Goal: Information Seeking & Learning: Learn about a topic

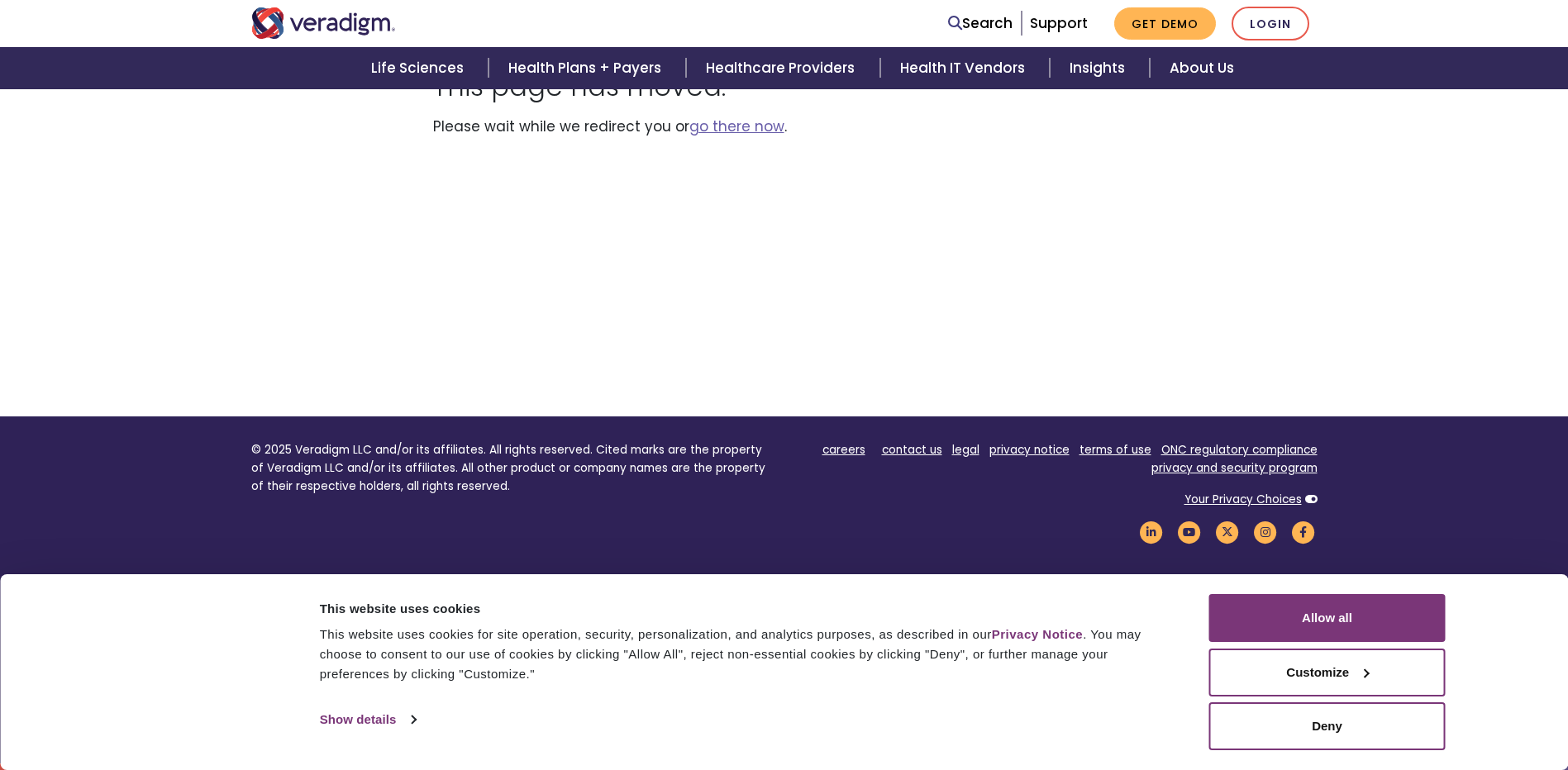
scroll to position [162, 0]
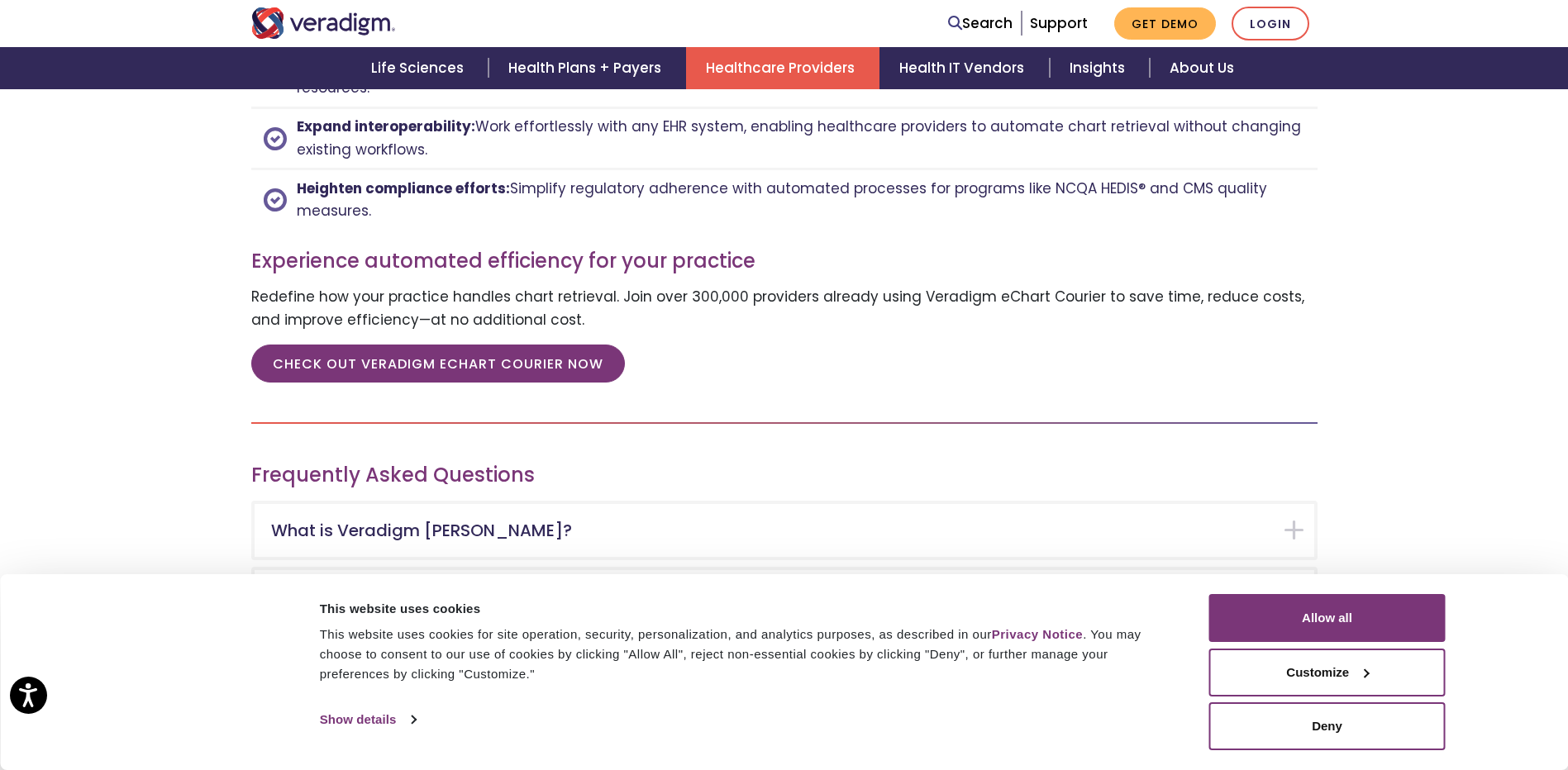
scroll to position [2314, 0]
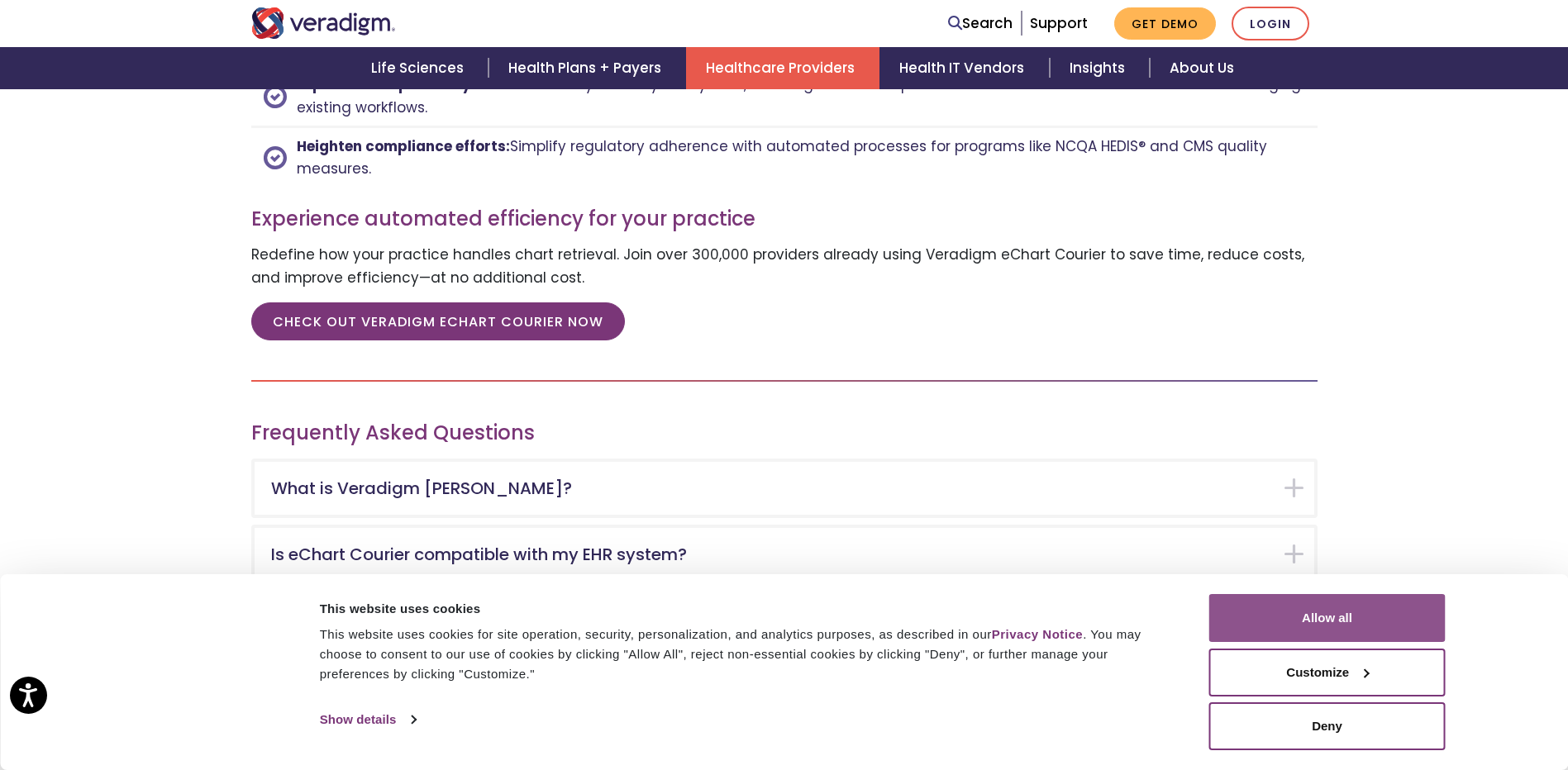
click at [1307, 611] on button "Allow all" at bounding box center [1326, 618] width 236 height 48
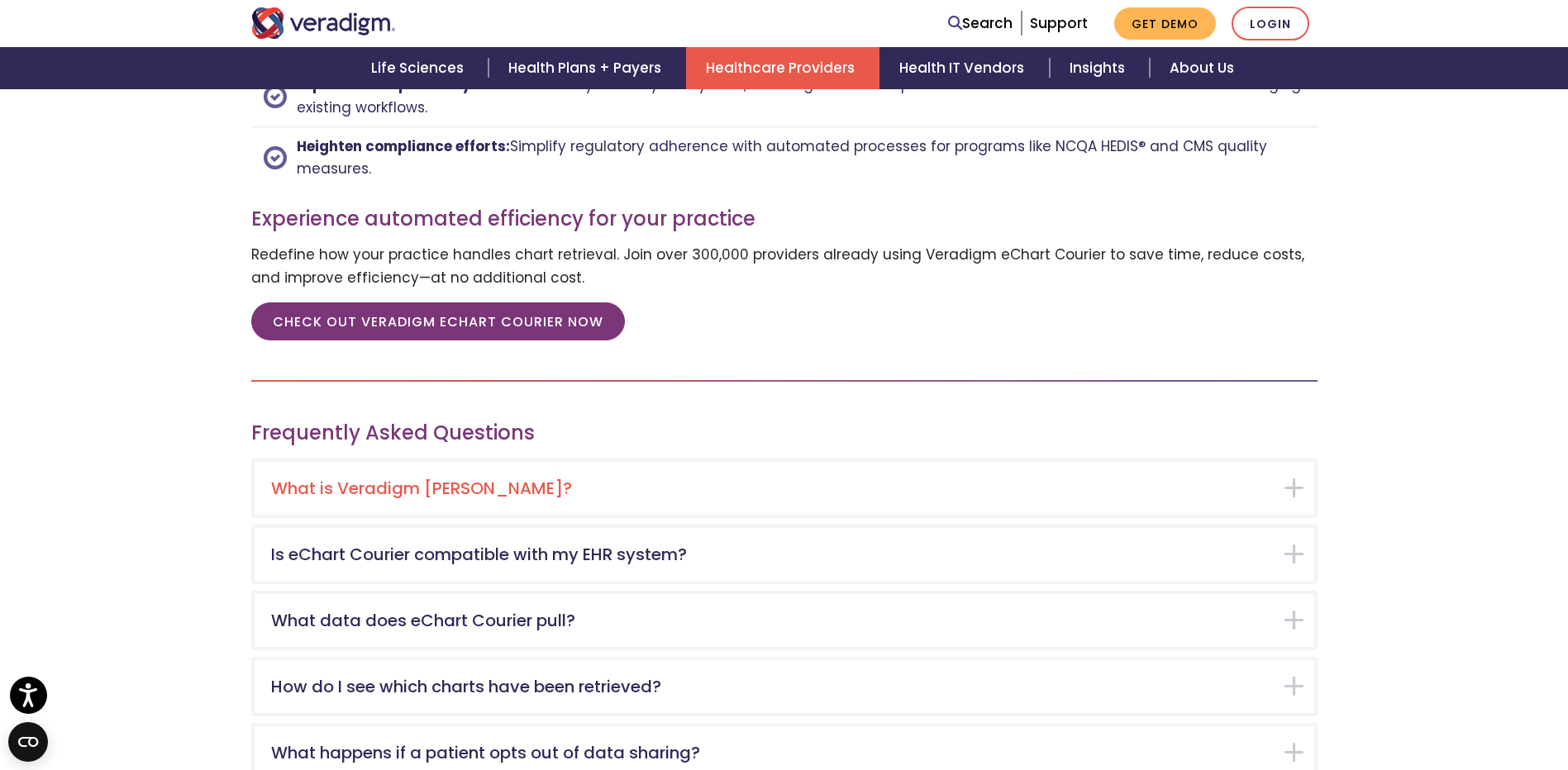
click at [379, 485] on h5 "What is Veradigm [PERSON_NAME]?" at bounding box center [771, 488] width 1002 height 20
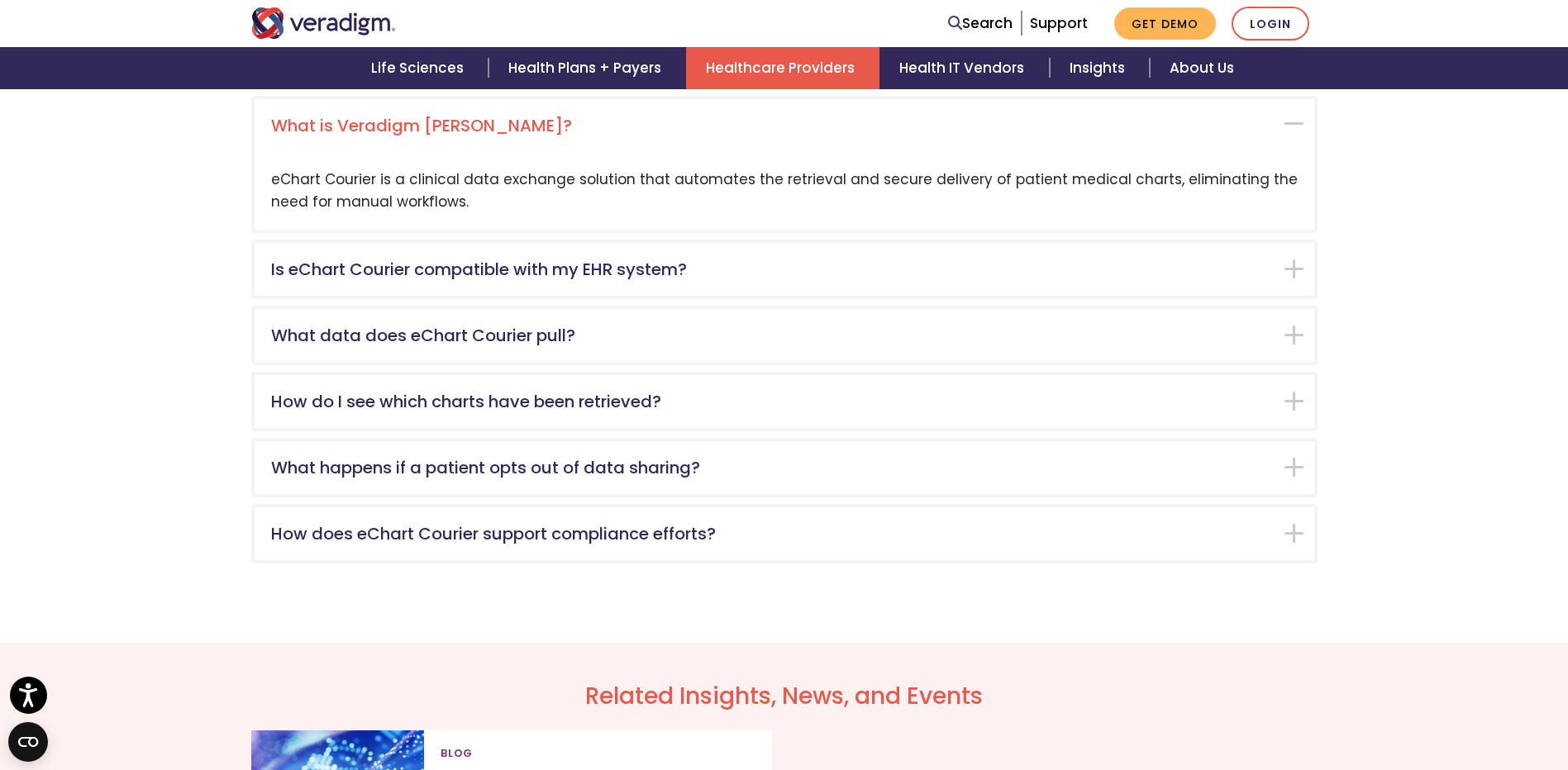
scroll to position [2677, 0]
click at [1292, 119] on div "What is Veradigm [PERSON_NAME]?" at bounding box center [784, 124] width 1059 height 53
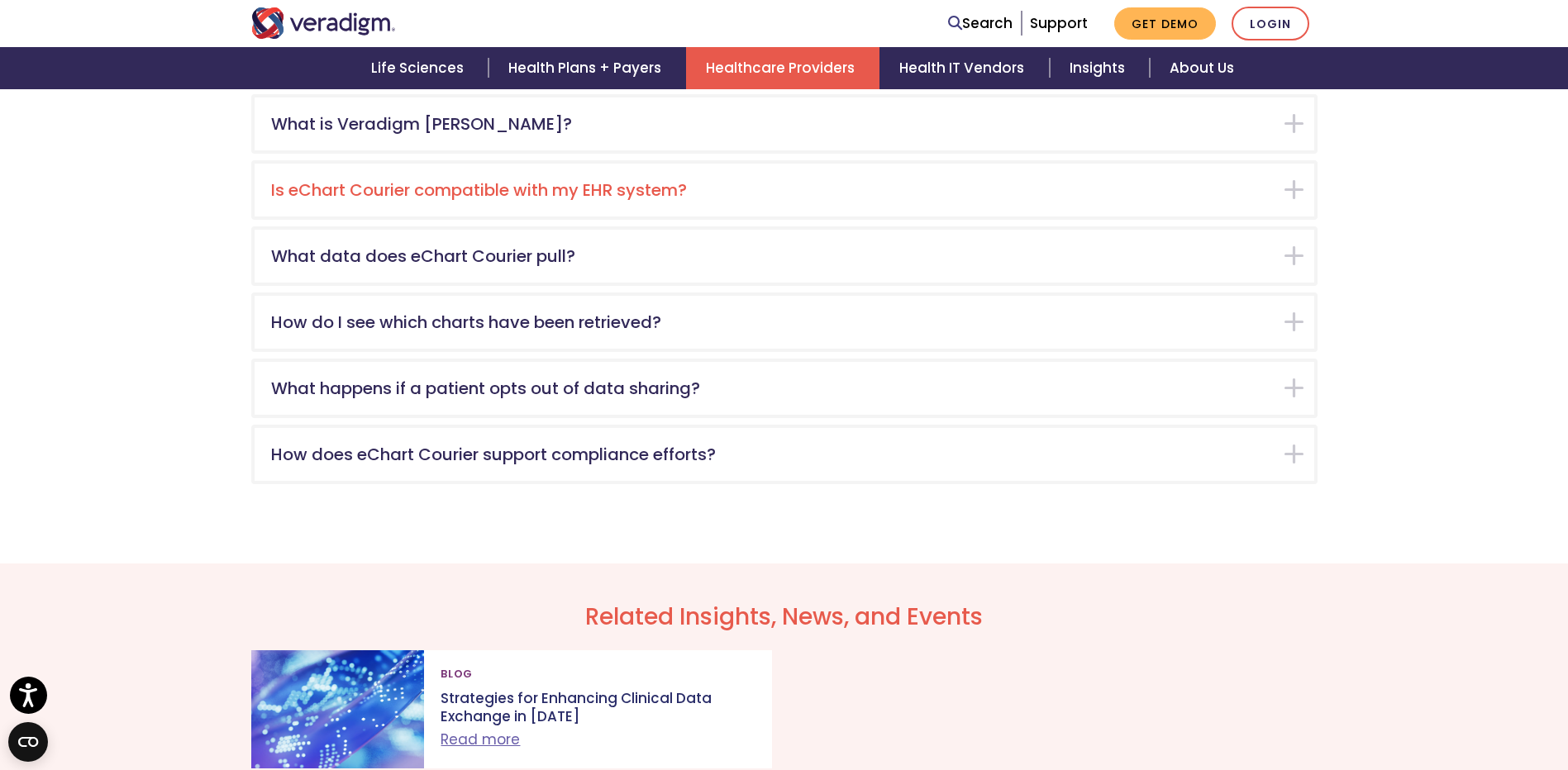
click at [1290, 187] on div "Is eChart Courier compatible with my EHR system?" at bounding box center [784, 190] width 1059 height 53
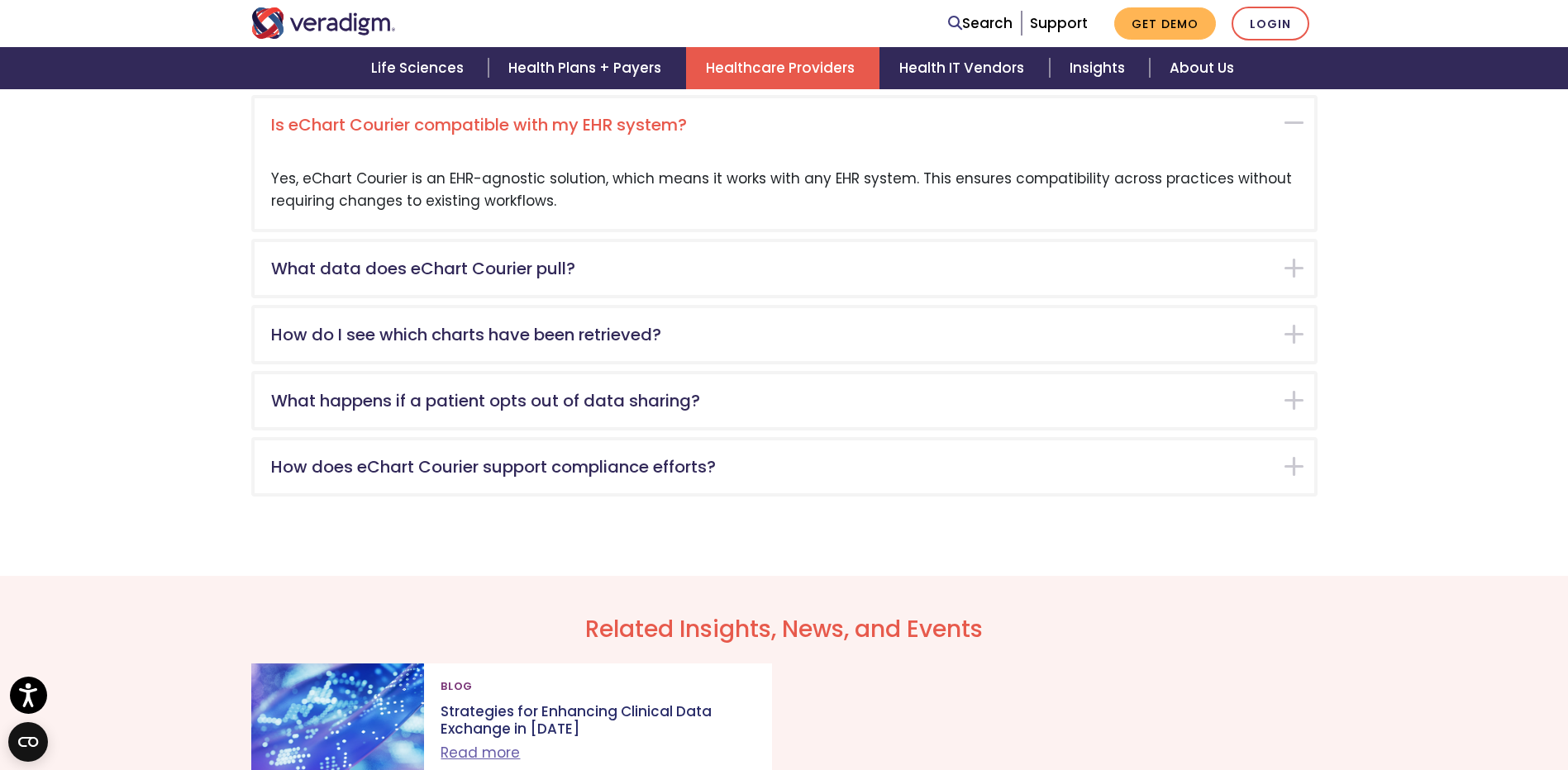
scroll to position [2744, 0]
click at [1295, 119] on div "Is eChart Courier compatible with my EHR system?" at bounding box center [784, 124] width 1059 height 53
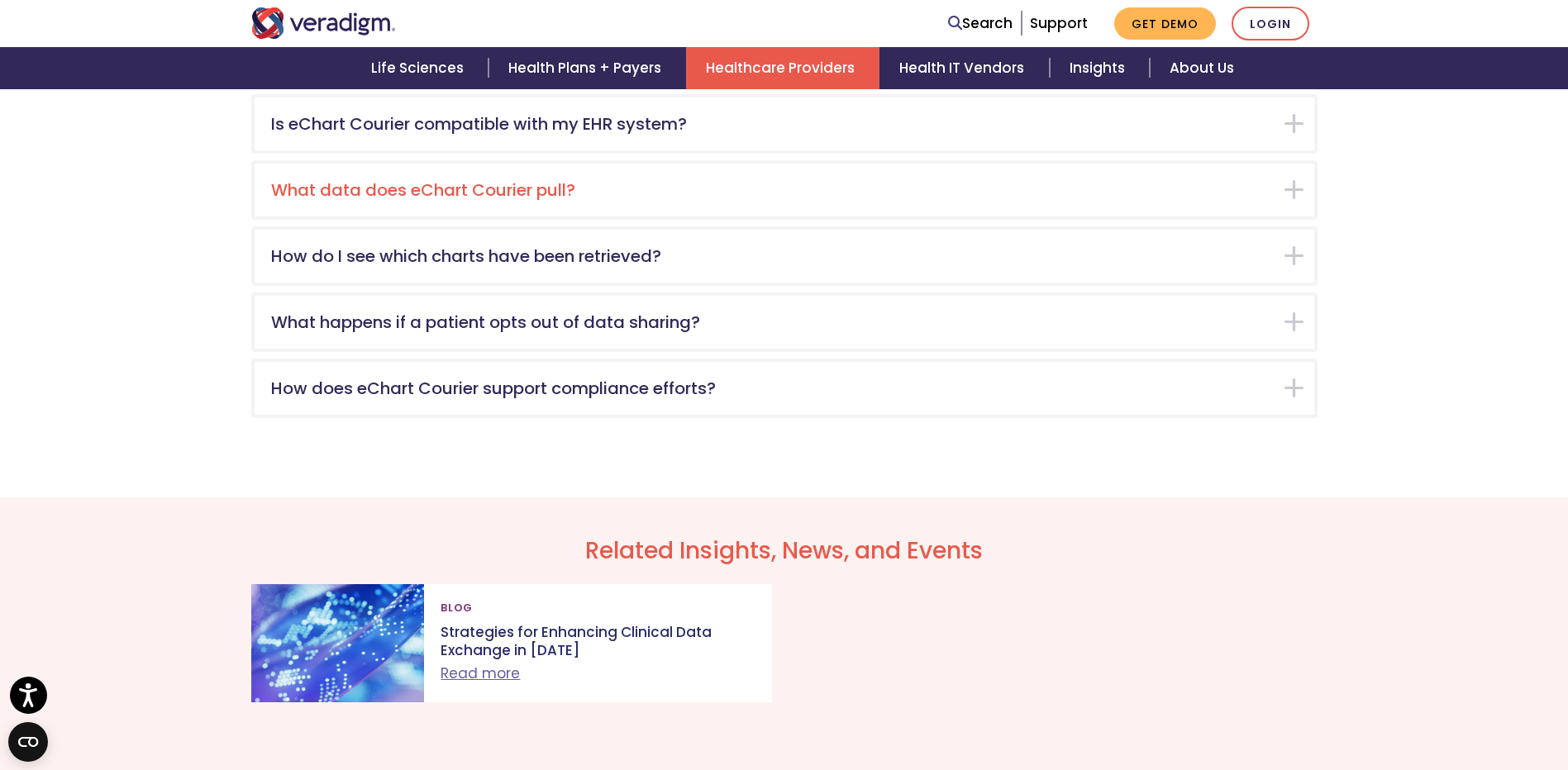
click at [1297, 187] on div "What data does eChart Courier pull?" at bounding box center [784, 190] width 1059 height 53
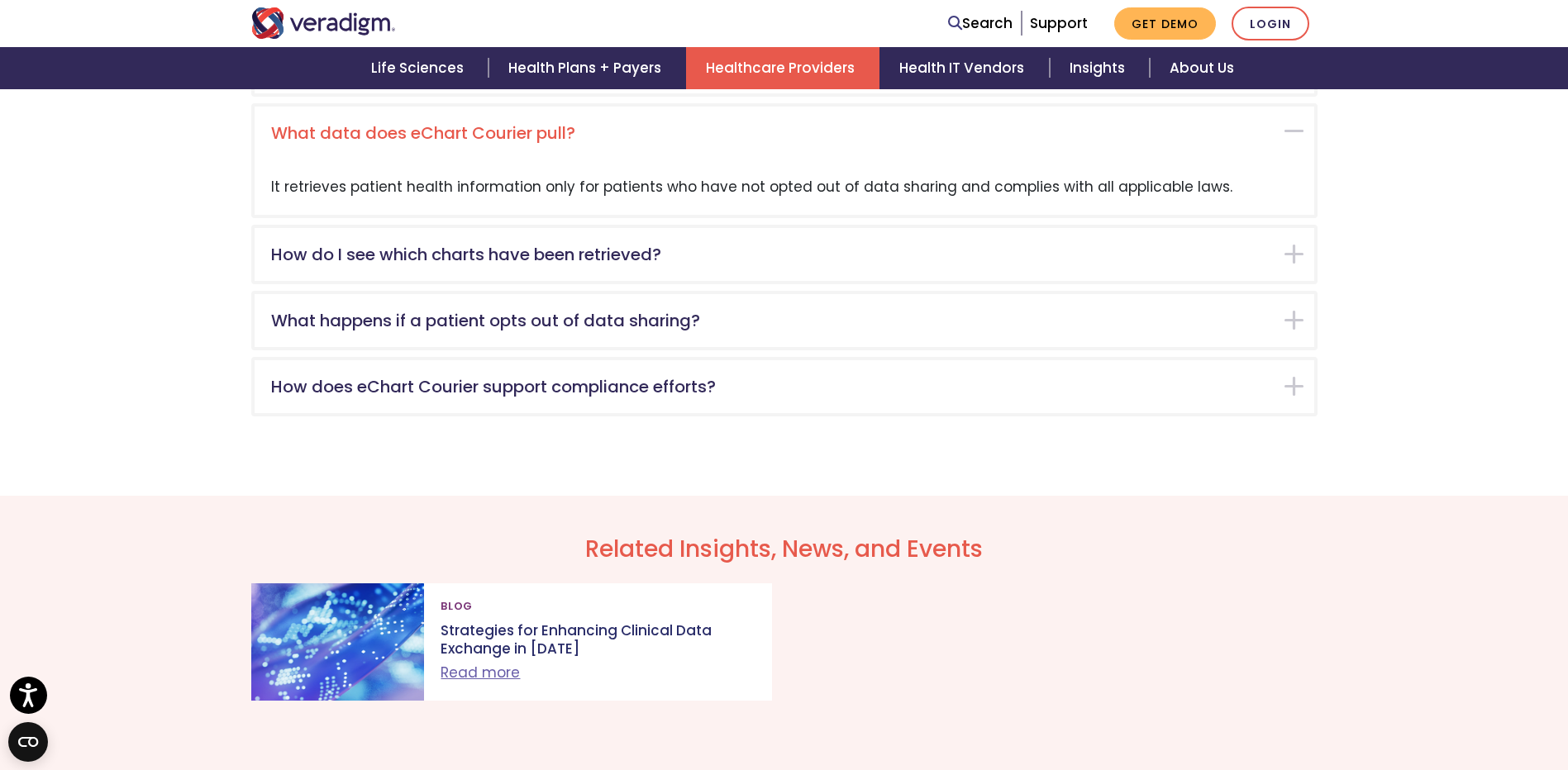
scroll to position [2809, 0]
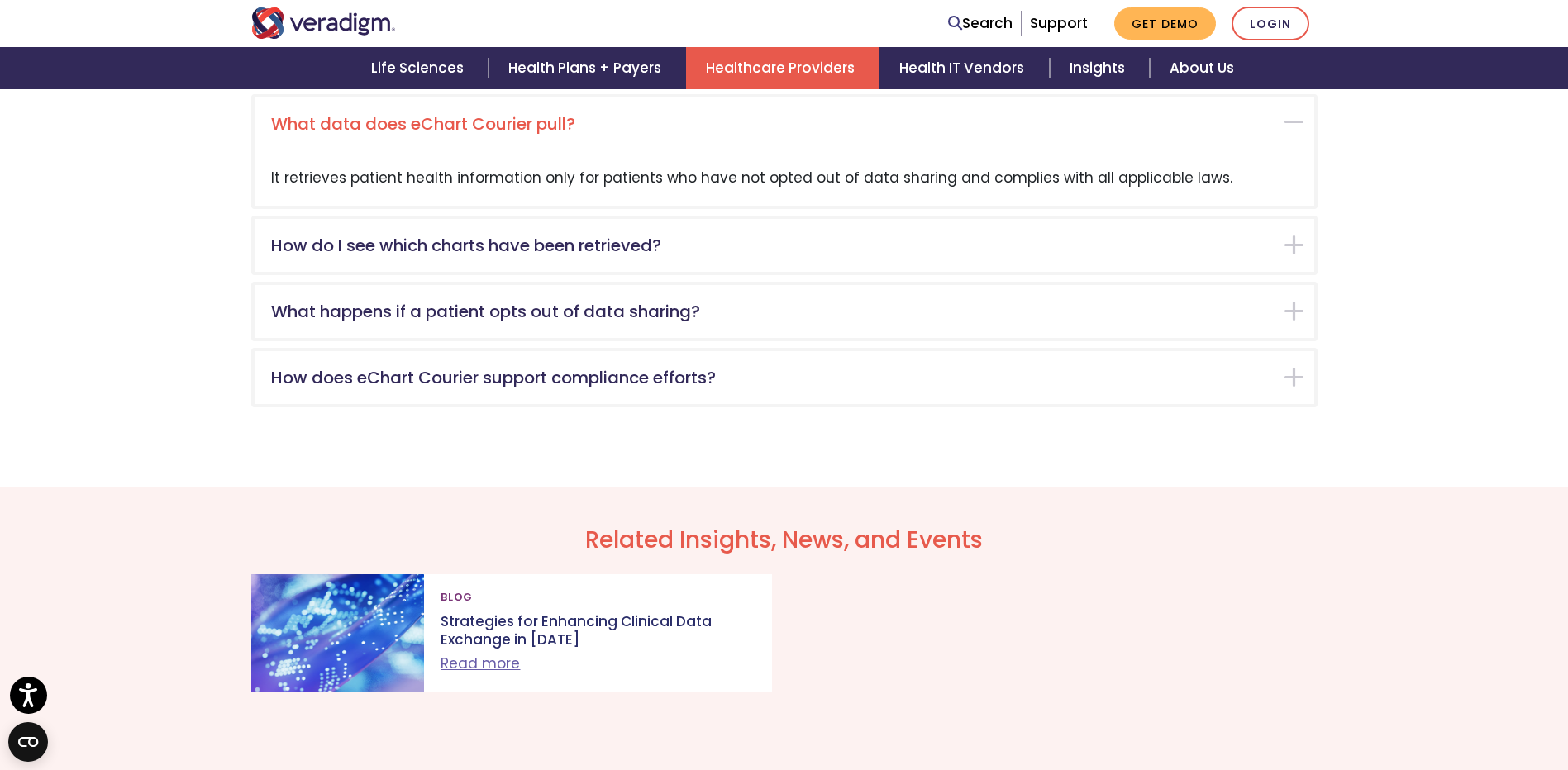
click at [1297, 187] on div "It retrieves patient health information only for patients who have not opted ou…" at bounding box center [784, 178] width 1059 height 56
click at [1291, 121] on div "What data does eChart Courier pull?" at bounding box center [784, 124] width 1059 height 53
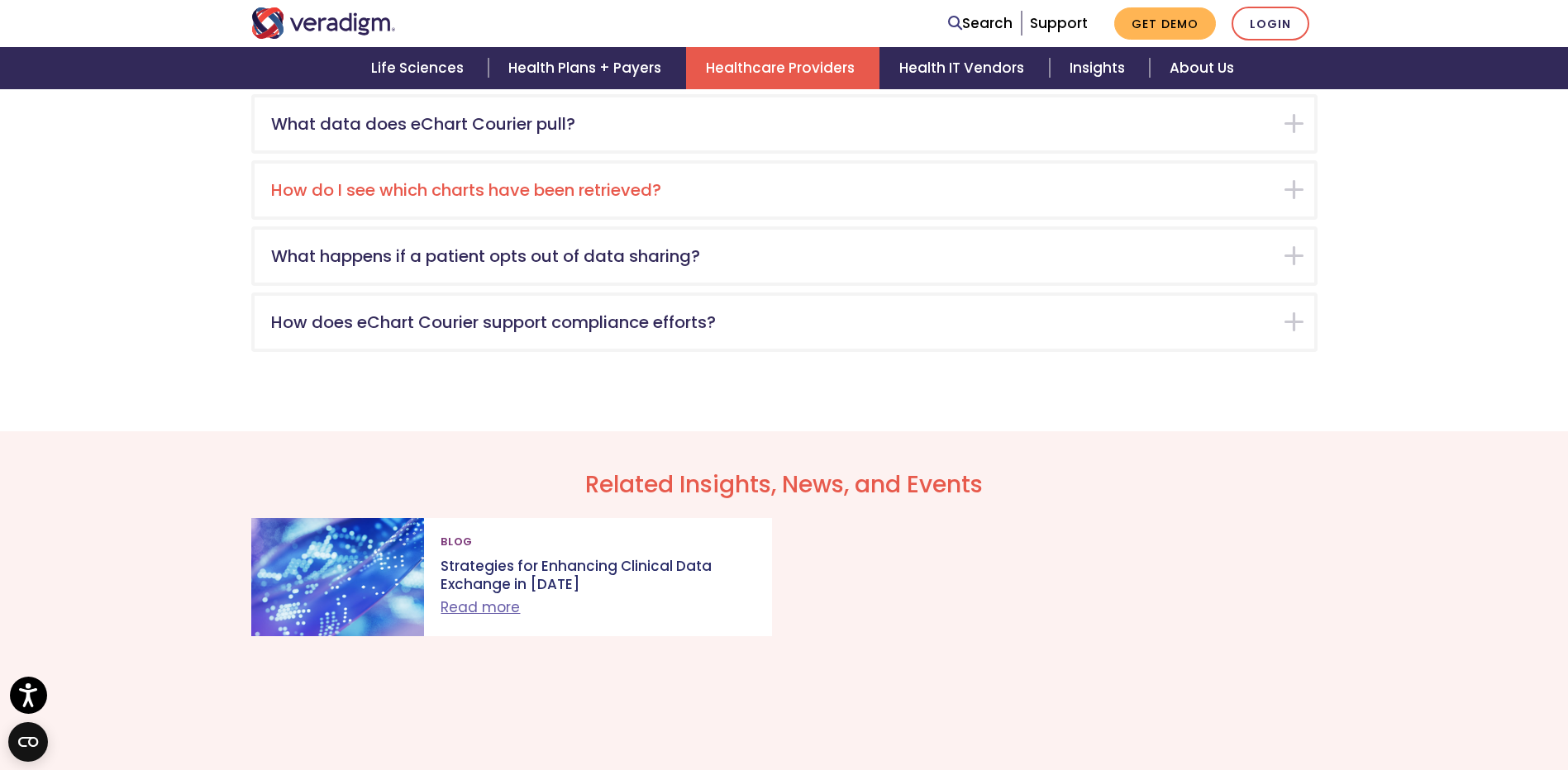
click at [1297, 185] on div "How do I see which charts have been retrieved?" at bounding box center [784, 190] width 1059 height 53
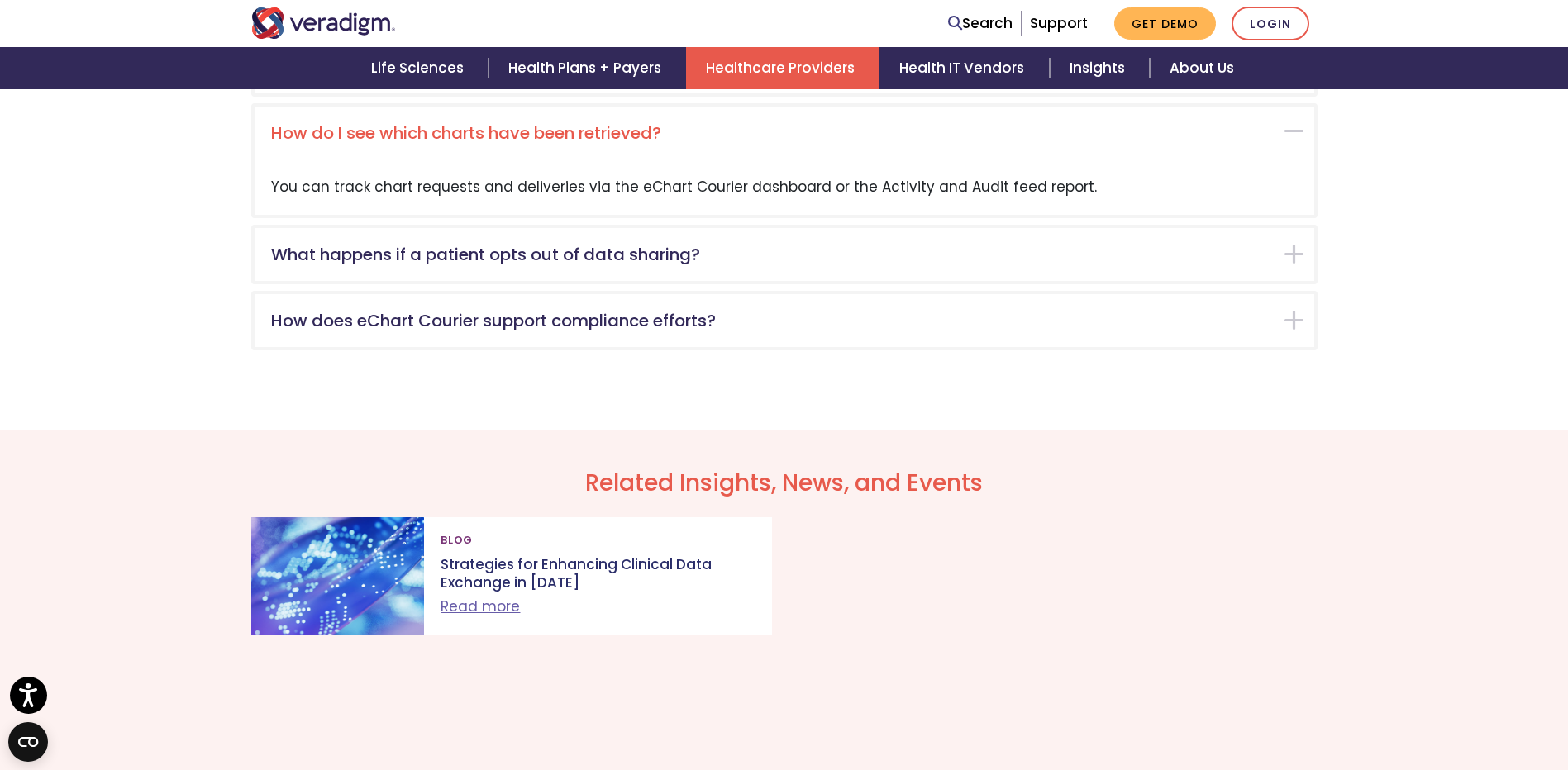
scroll to position [2876, 0]
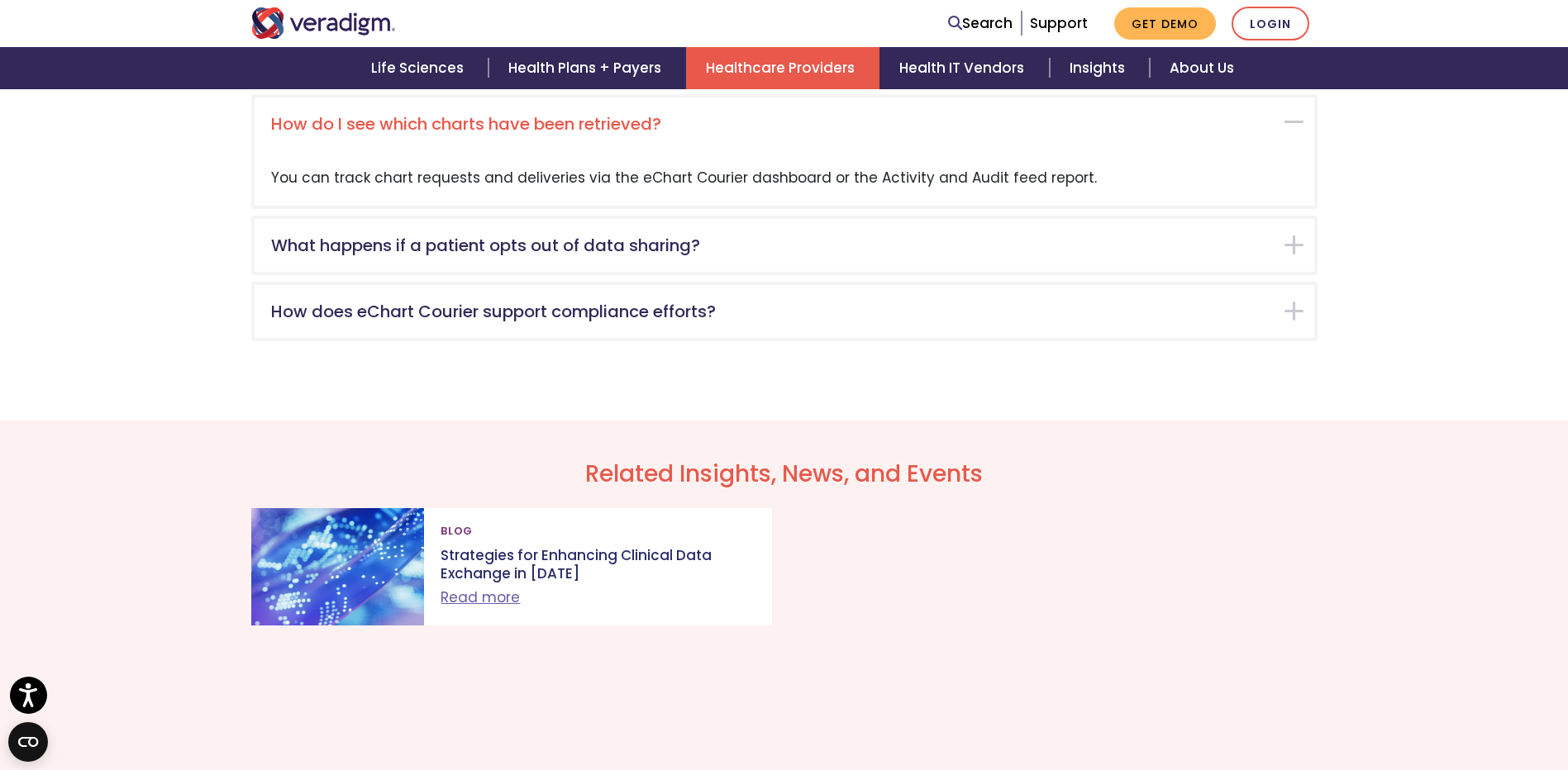
click at [1295, 118] on div "How do I see which charts have been retrieved?" at bounding box center [784, 124] width 1059 height 53
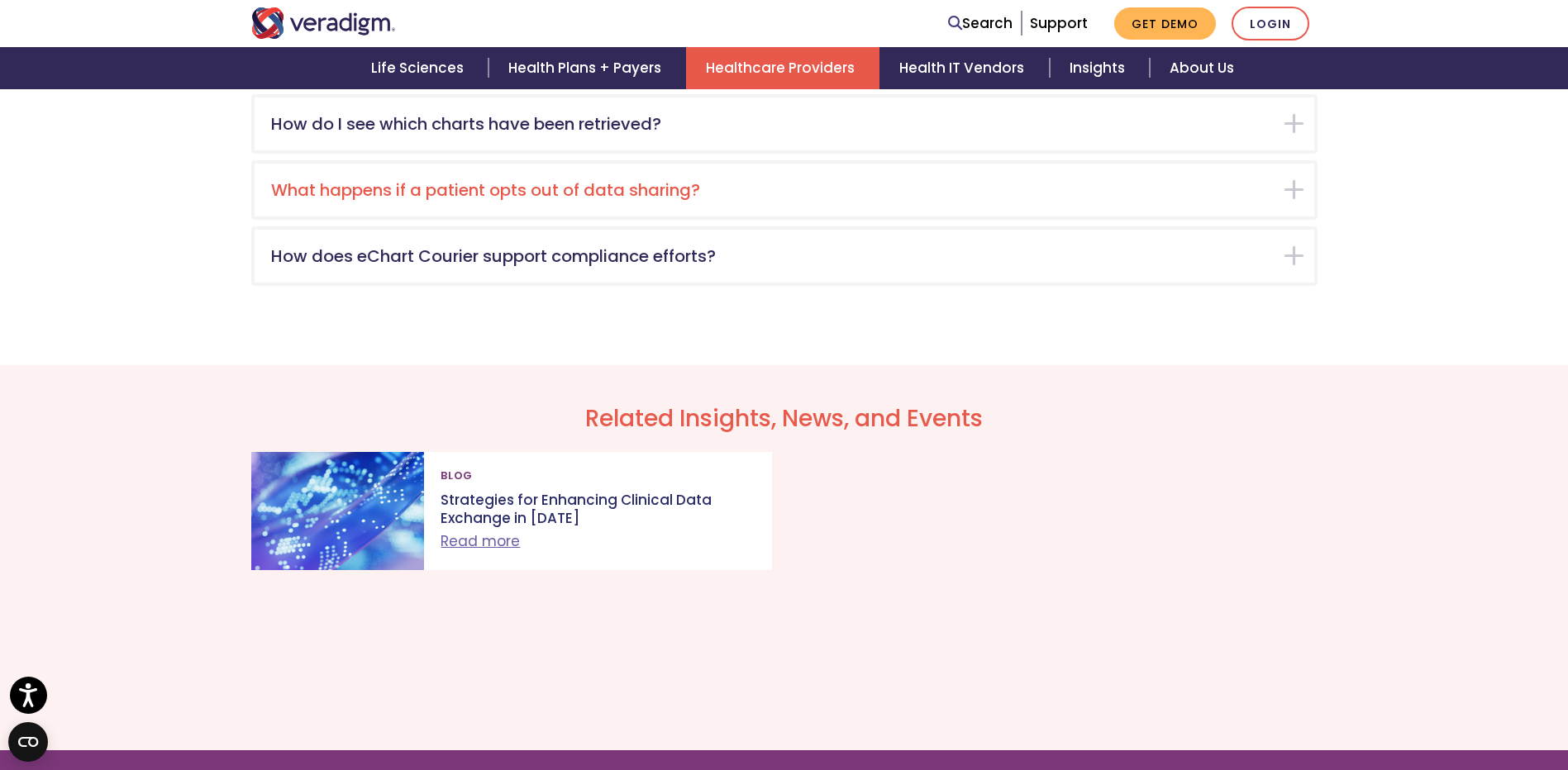
click at [1291, 188] on div "What happens if a patient opts out of data sharing?" at bounding box center [784, 190] width 1059 height 53
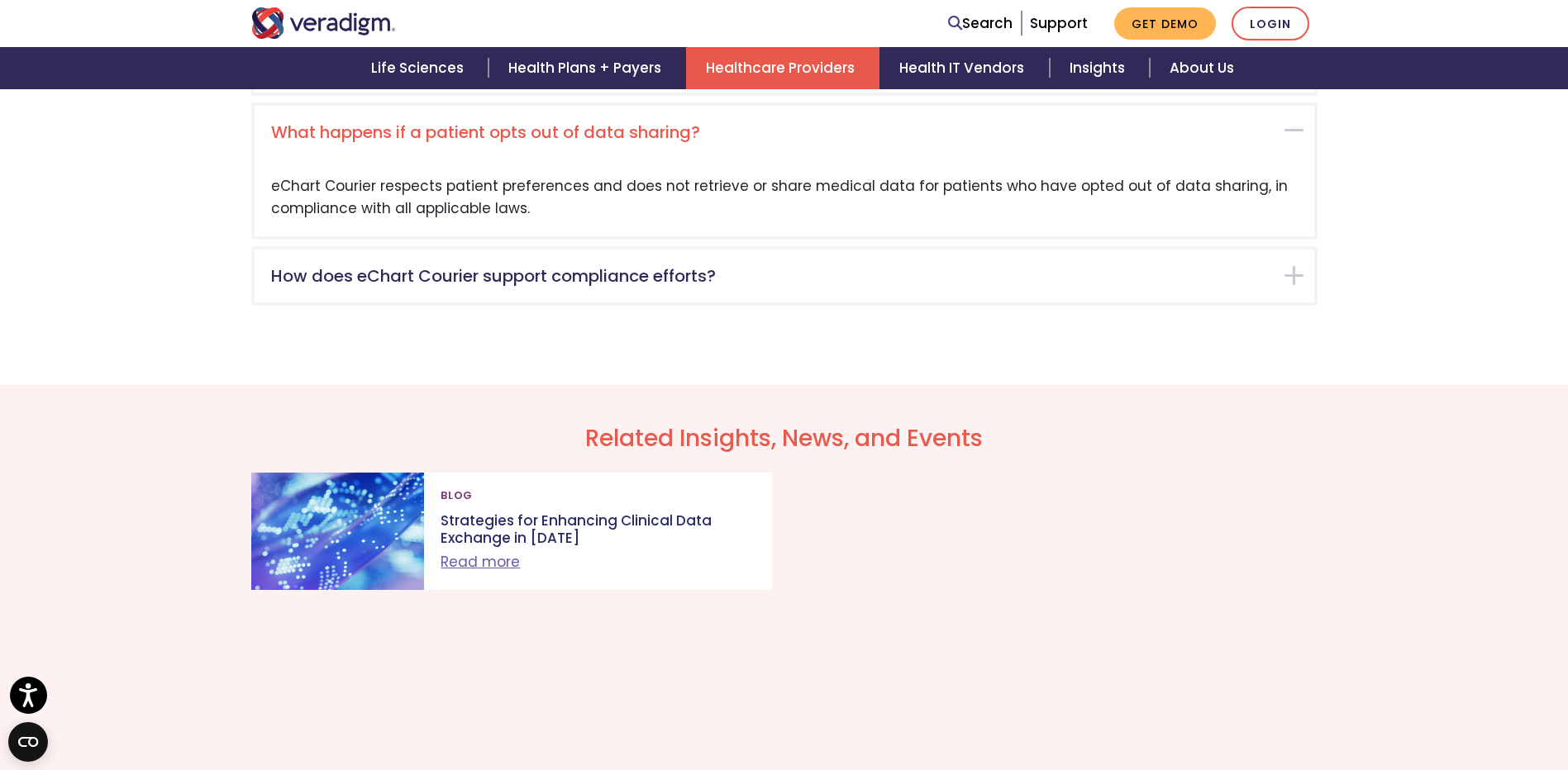
scroll to position [2942, 0]
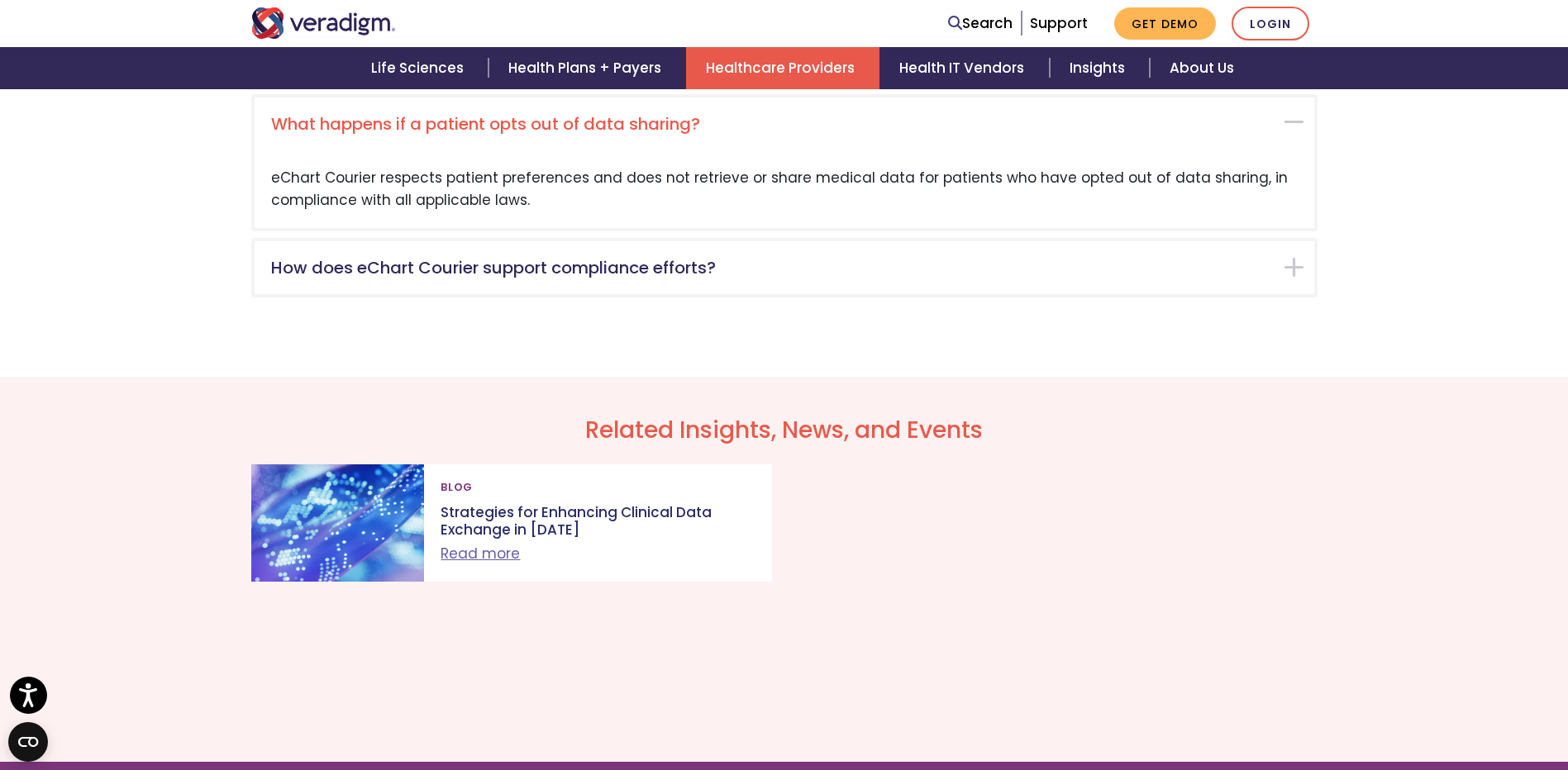
click at [1294, 120] on div "What happens if a patient opts out of data sharing?" at bounding box center [784, 124] width 1059 height 53
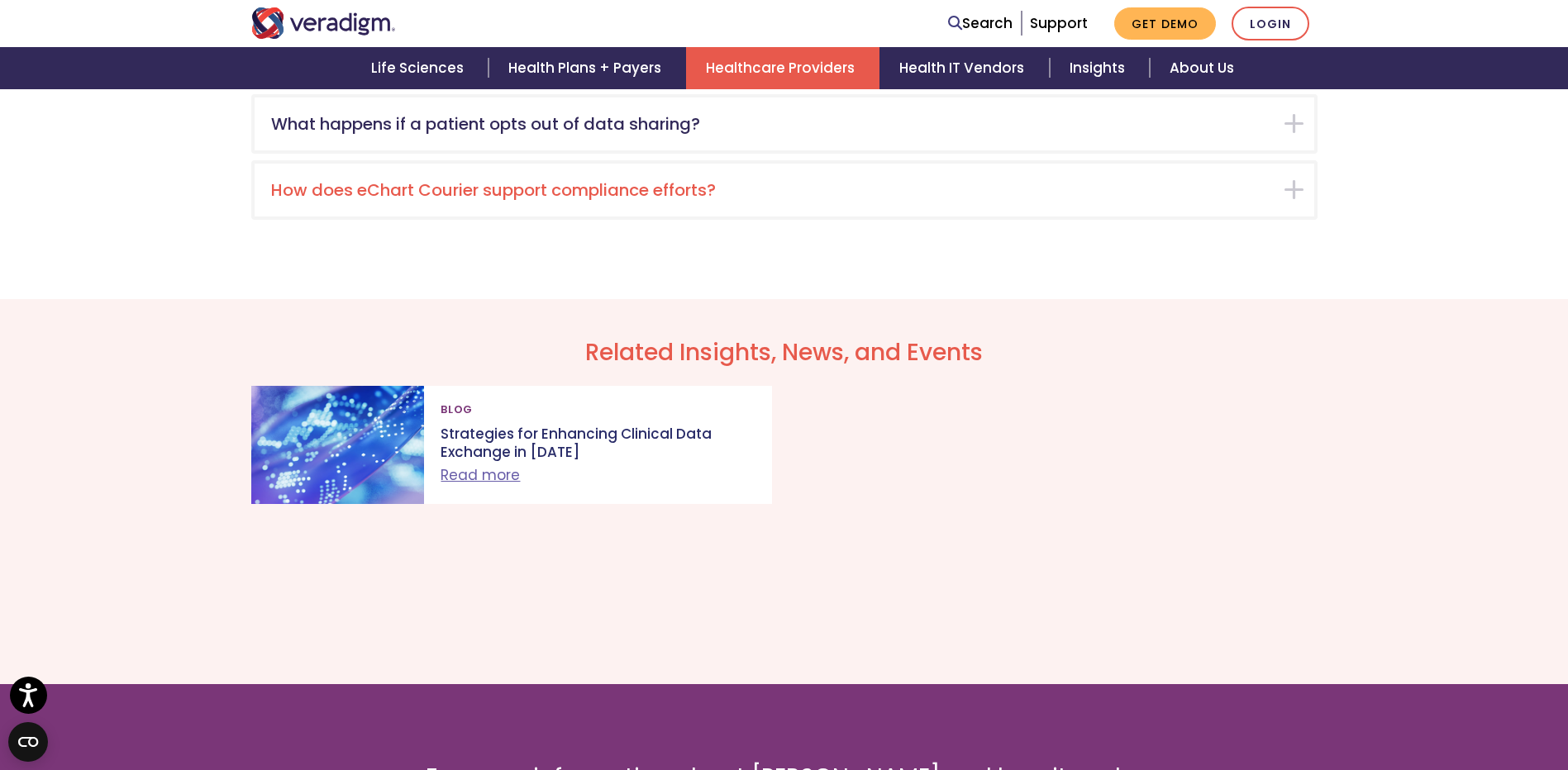
click at [1289, 190] on div "How does eChart Courier support compliance efforts?" at bounding box center [784, 190] width 1059 height 53
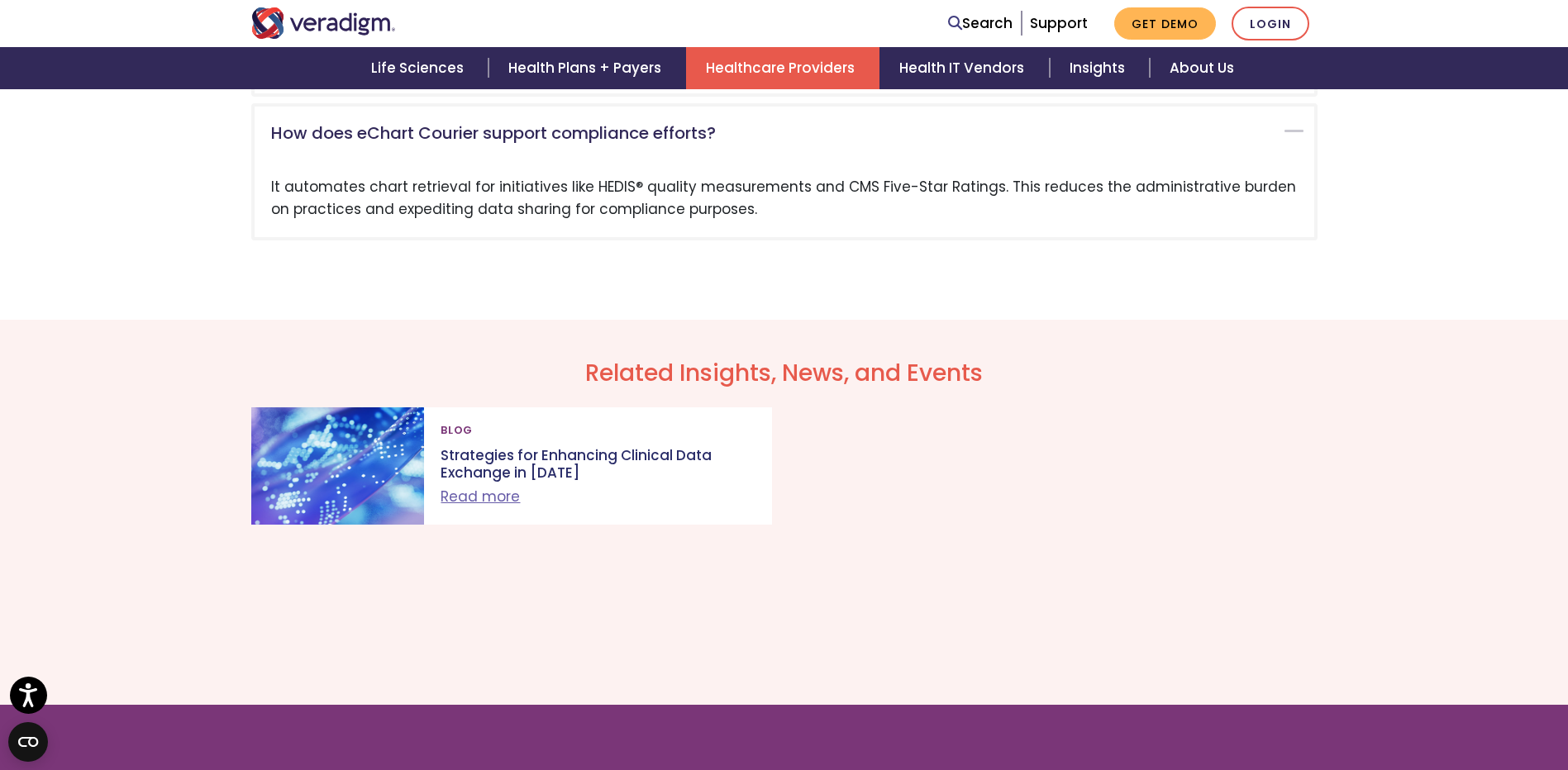
scroll to position [3008, 0]
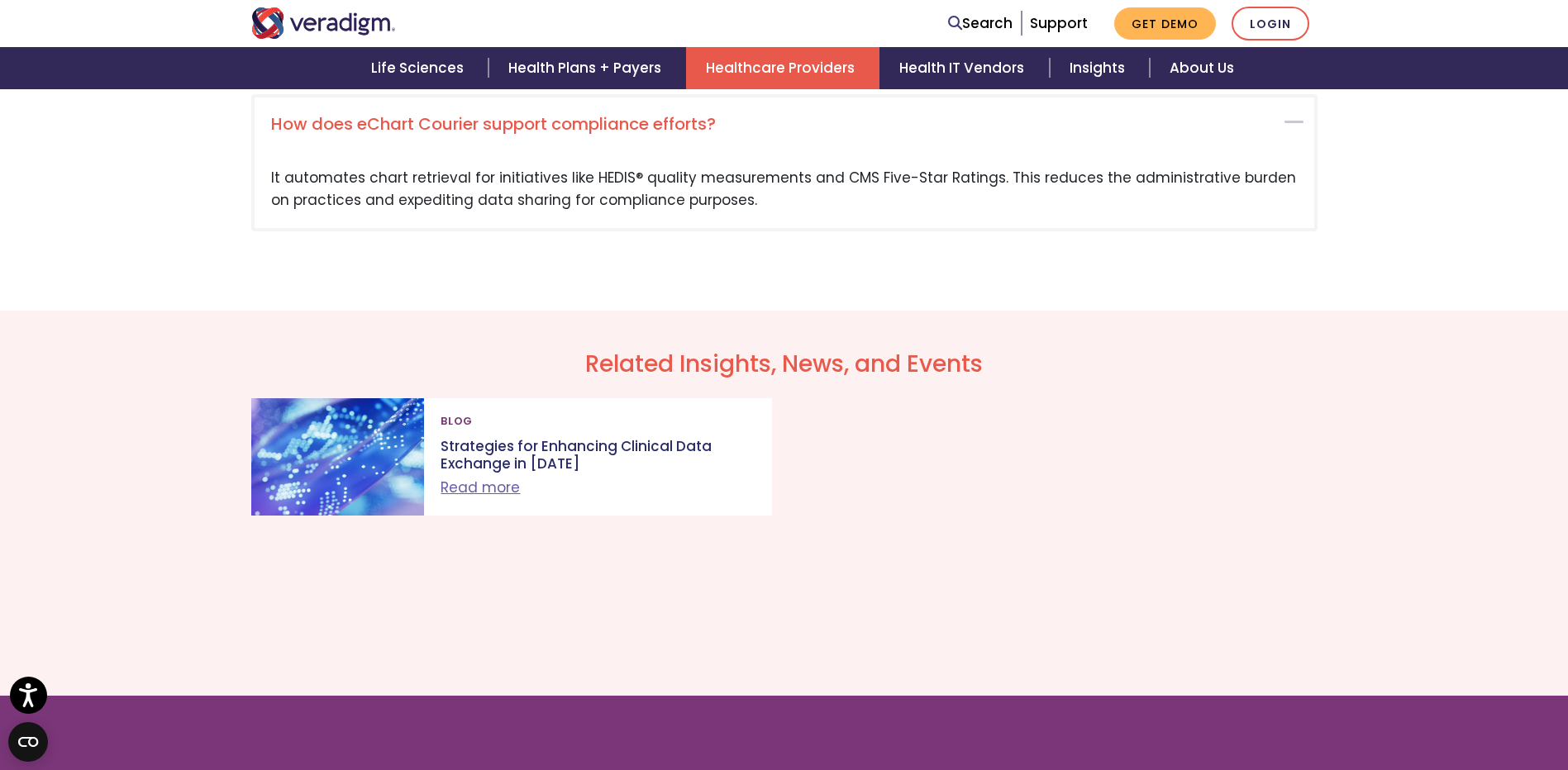
click at [1289, 120] on div "How does eChart Courier support compliance efforts?" at bounding box center [784, 124] width 1059 height 53
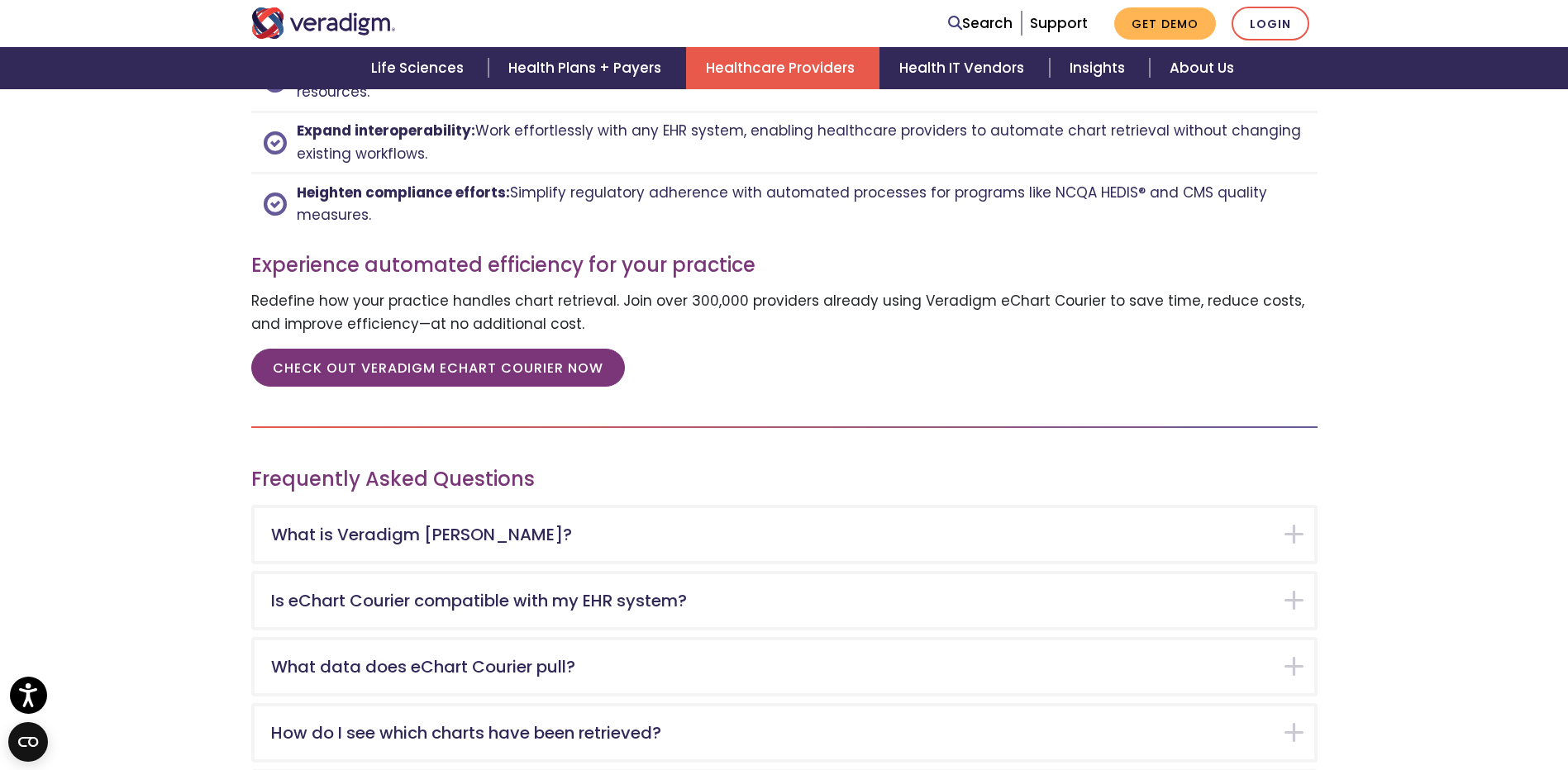
scroll to position [2314, 0]
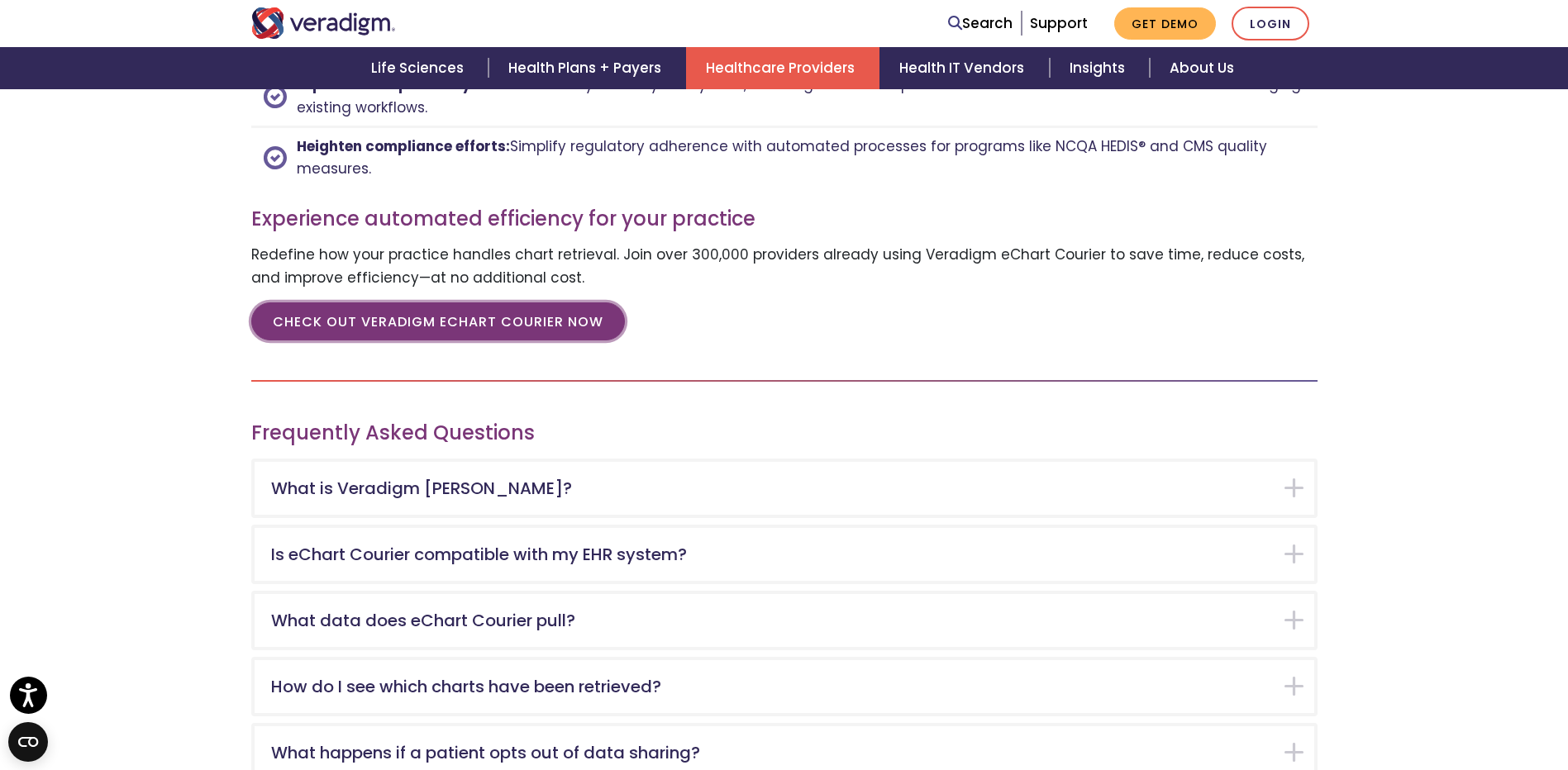
click at [423, 323] on link "CHECK OUT VERADIGM ECHART COURIER NOW" at bounding box center [438, 322] width 374 height 38
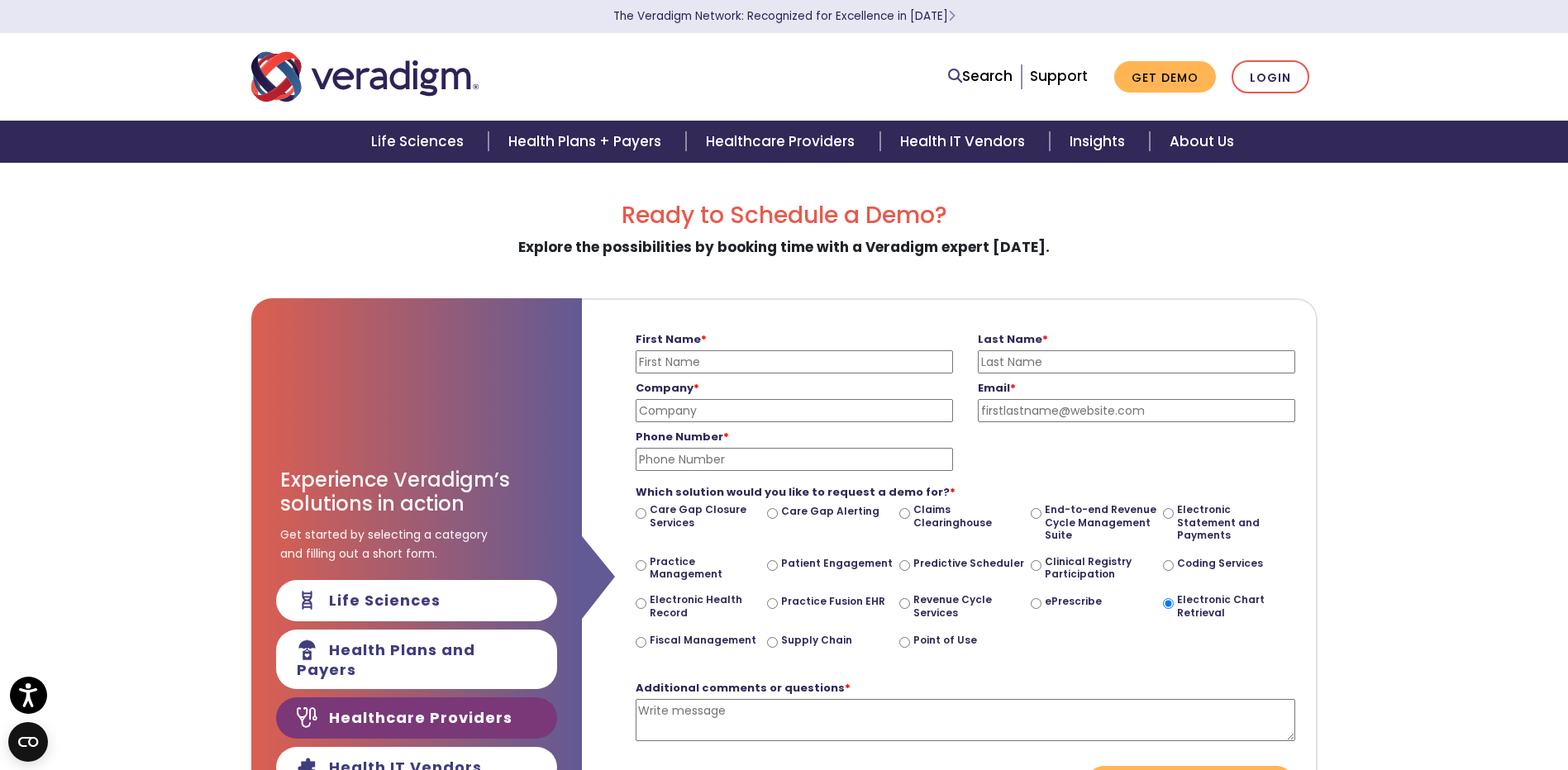
click at [493, 715] on link "Healthcare Providers" at bounding box center [417, 717] width 281 height 41
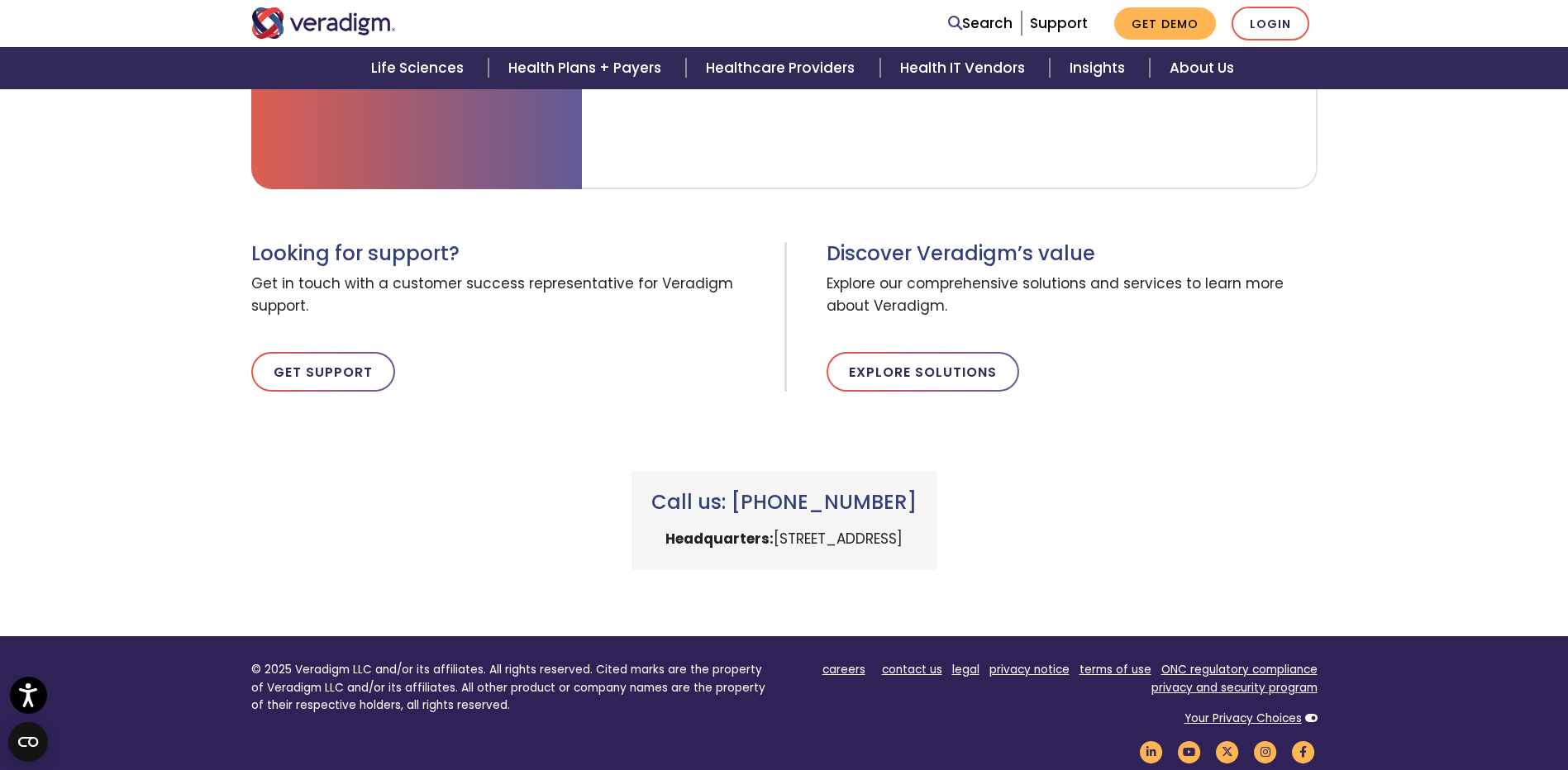
scroll to position [826, 0]
